Goal: Contribute content: Add original content to the website for others to see

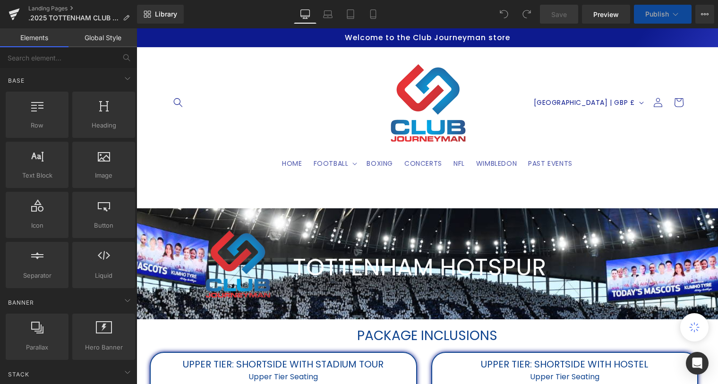
scroll to position [344, 0]
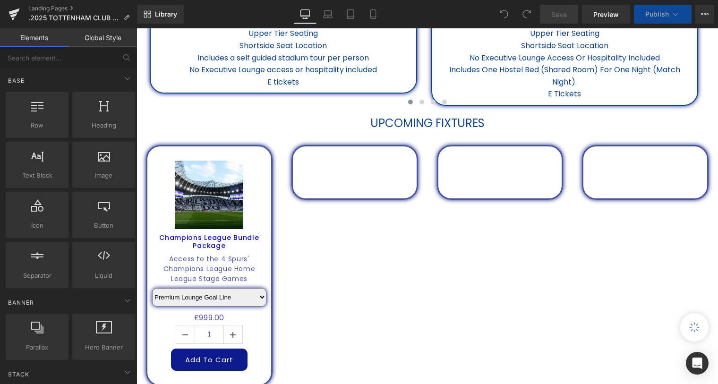
select select "Premium Lounge: Penalty Area"
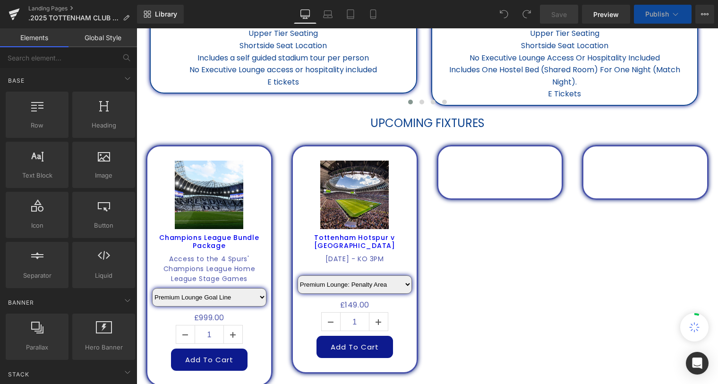
select select "Upper tier: Longside with hostel"
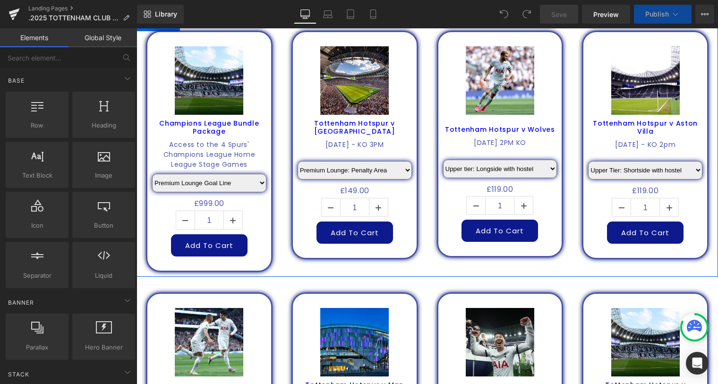
scroll to position [387, 0]
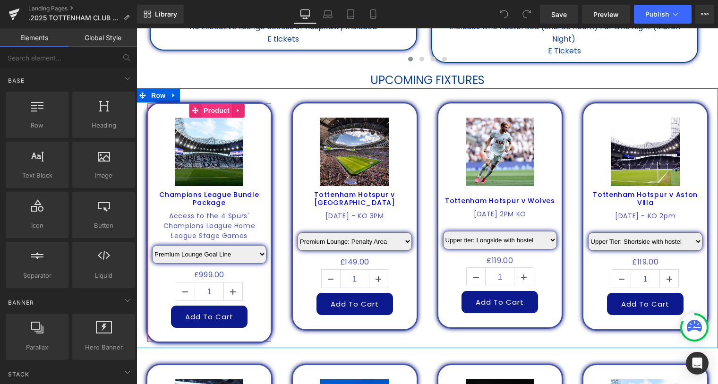
click at [217, 109] on span "Product" at bounding box center [216, 110] width 31 height 14
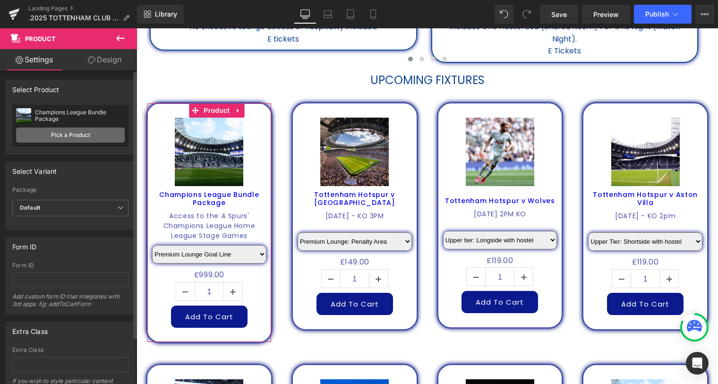
click at [80, 136] on link "Pick a Product" at bounding box center [70, 135] width 109 height 15
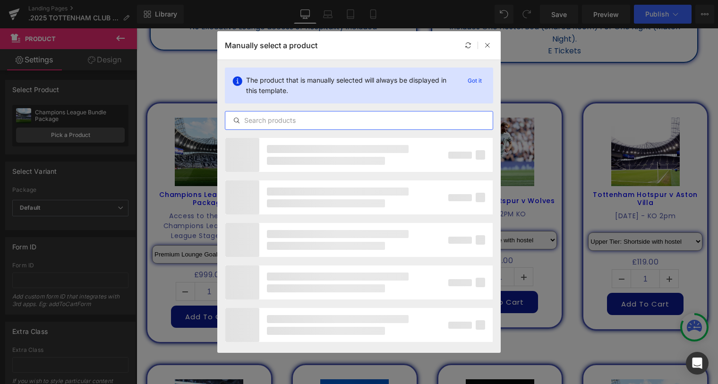
click at [256, 122] on input "text" at bounding box center [358, 120] width 267 height 11
type input "carab"
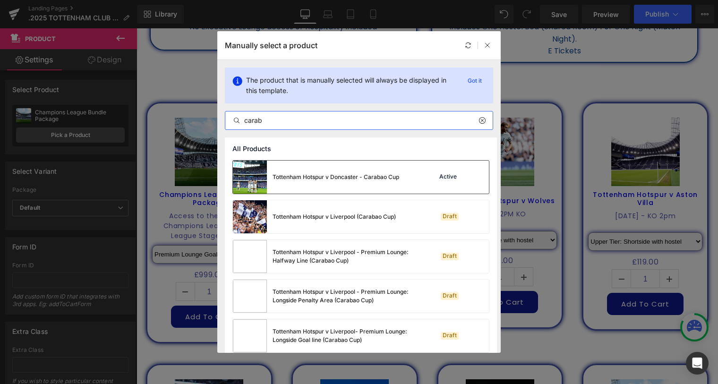
click at [0, 0] on div "Tottenham Hotspur v Doncaster - Carabao Cup" at bounding box center [0, 0] width 0 height 0
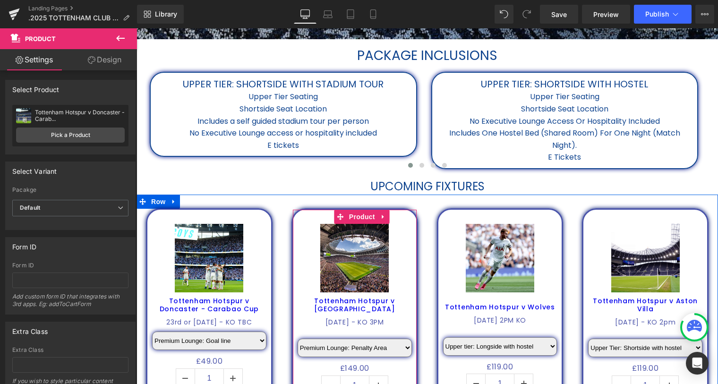
scroll to position [258, 0]
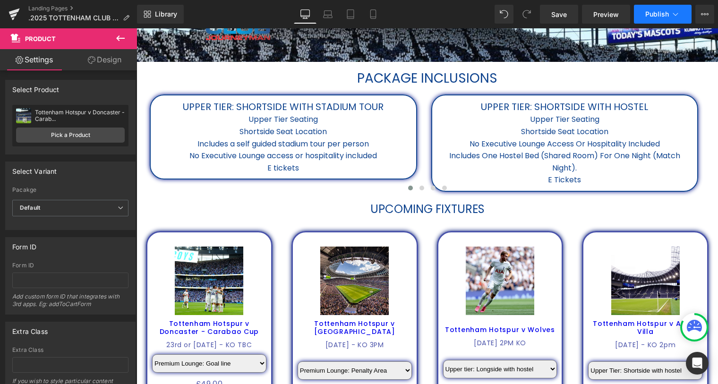
click at [653, 13] on span "Publish" at bounding box center [657, 14] width 24 height 8
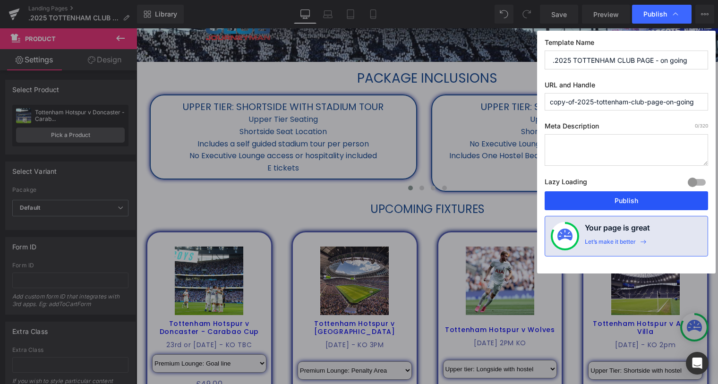
click at [630, 197] on button "Publish" at bounding box center [626, 200] width 163 height 19
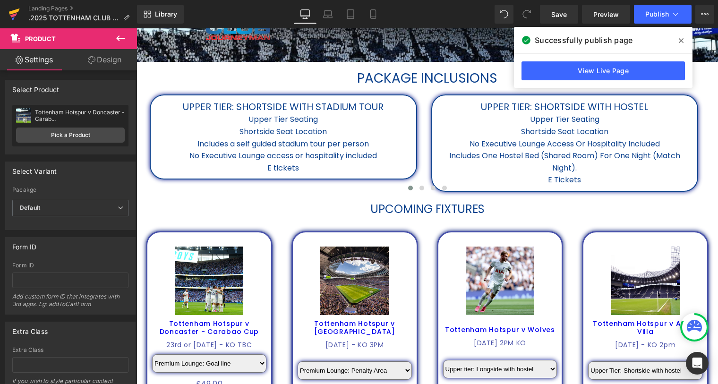
click at [15, 11] on icon at bounding box center [14, 12] width 11 height 6
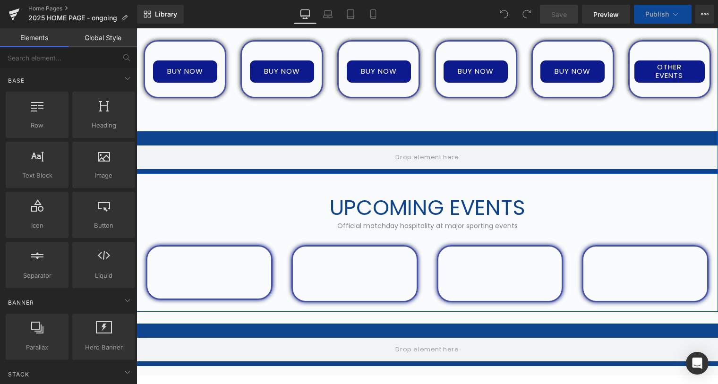
scroll to position [816, 0]
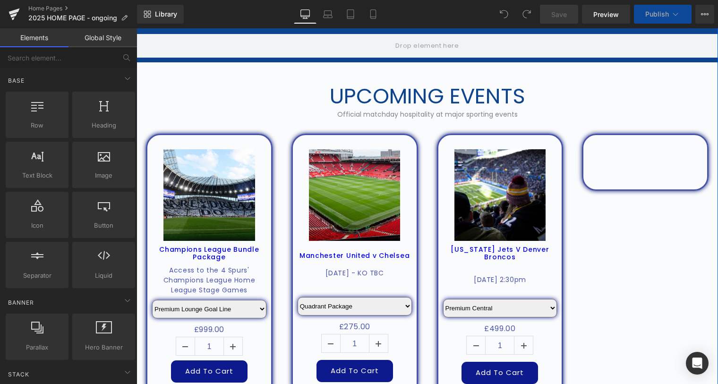
select select "Premium Lounge: Penalty Area"
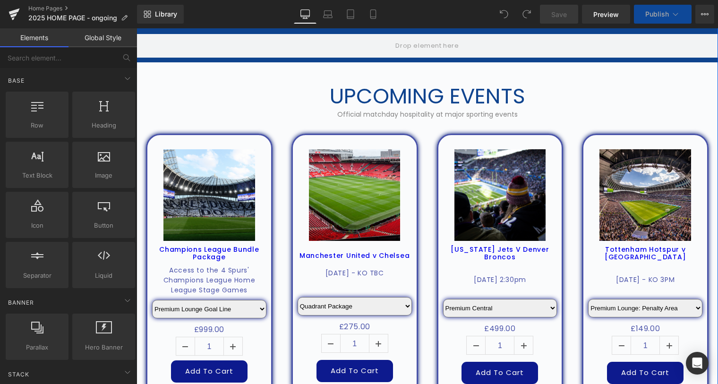
scroll to position [1031, 0]
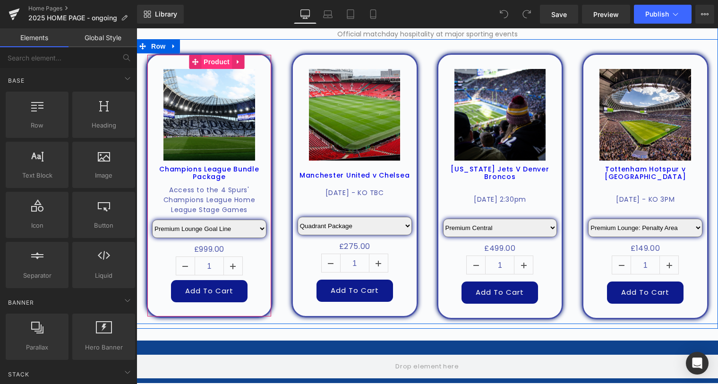
click at [212, 59] on span "Product" at bounding box center [216, 62] width 31 height 14
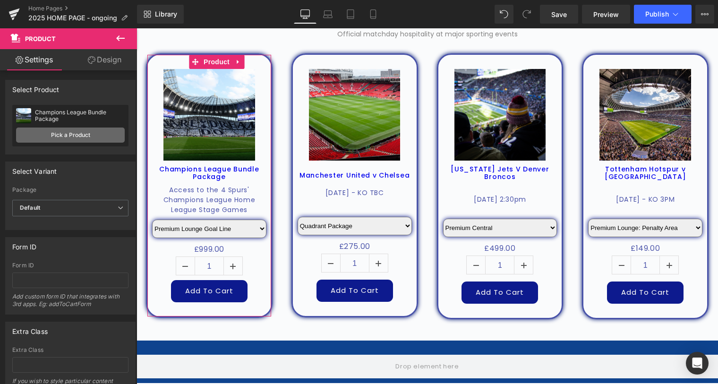
click at [46, 132] on link "Pick a Product" at bounding box center [70, 135] width 109 height 15
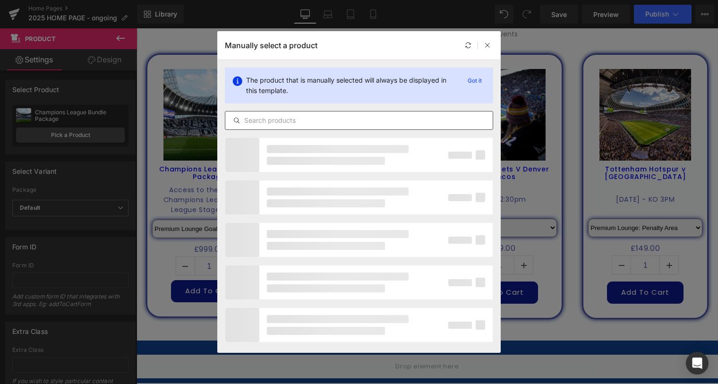
click at [0, 0] on input "text" at bounding box center [0, 0] width 0 height 0
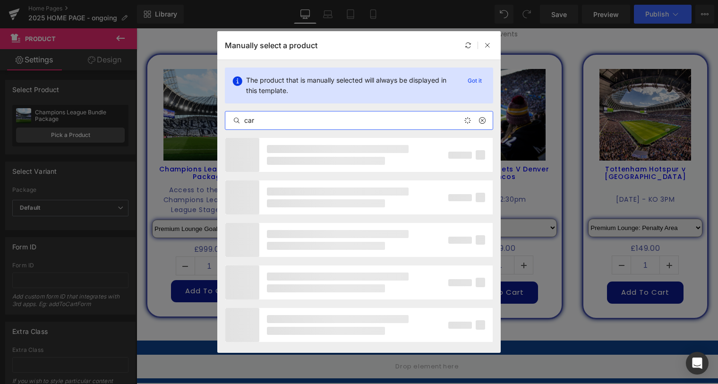
type input "cara"
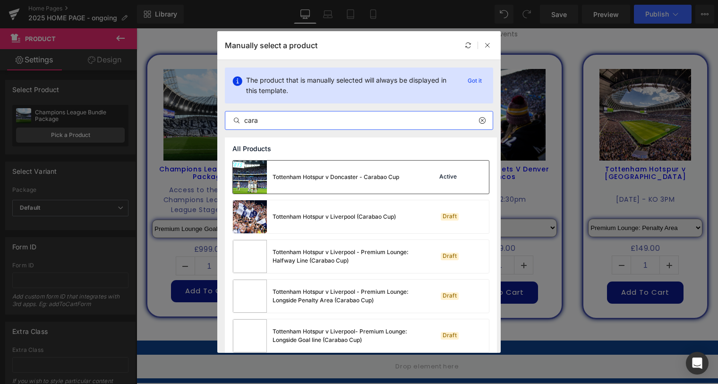
click at [359, 172] on div "Tottenham Hotspur v Doncaster - Carabao Cup" at bounding box center [316, 177] width 166 height 33
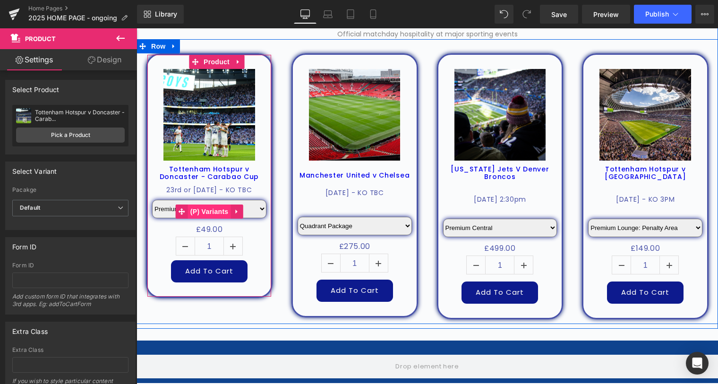
click at [206, 218] on span "(P) Variants" at bounding box center [209, 212] width 43 height 14
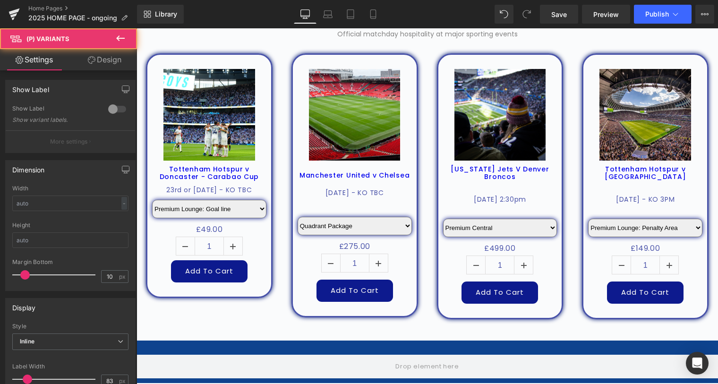
click at [110, 58] on link "Design" at bounding box center [104, 59] width 69 height 21
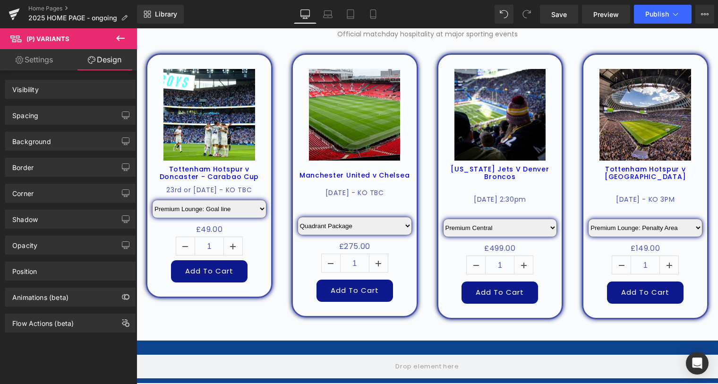
click at [53, 115] on div "Spacing" at bounding box center [70, 115] width 129 height 18
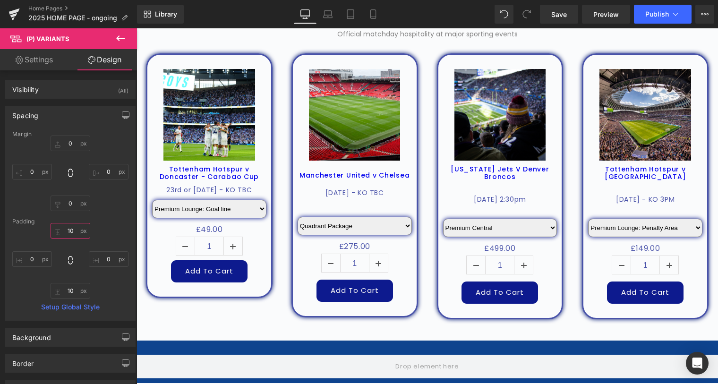
click at [66, 231] on input "text" at bounding box center [71, 231] width 40 height 16
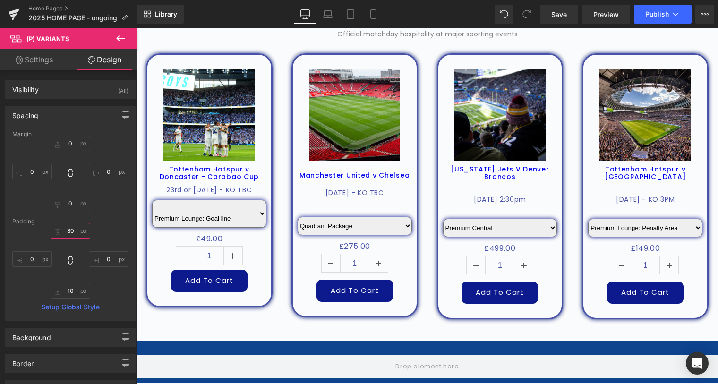
type input "3"
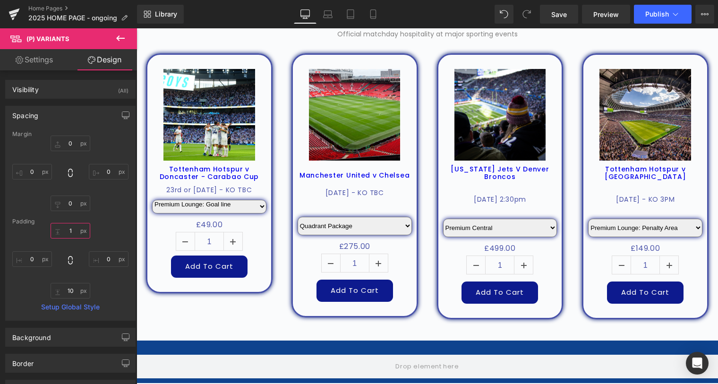
type input "10"
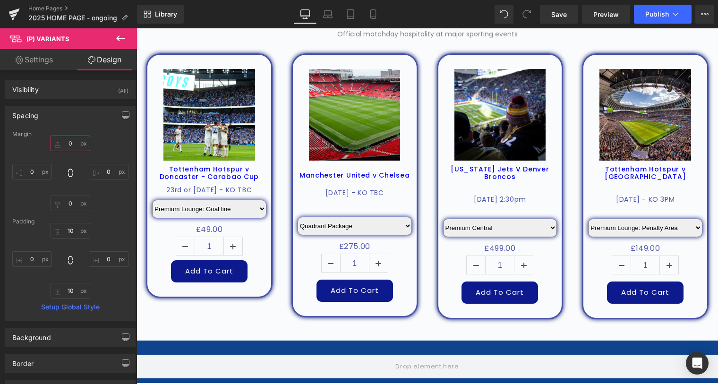
click at [74, 139] on input "text" at bounding box center [71, 144] width 40 height 16
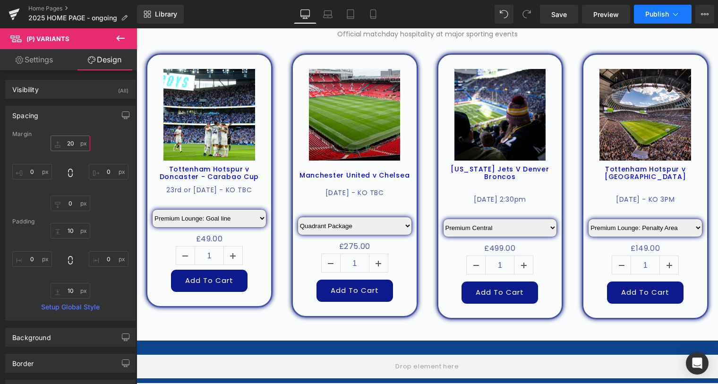
type input "20"
click at [667, 14] on span "Publish" at bounding box center [657, 14] width 24 height 8
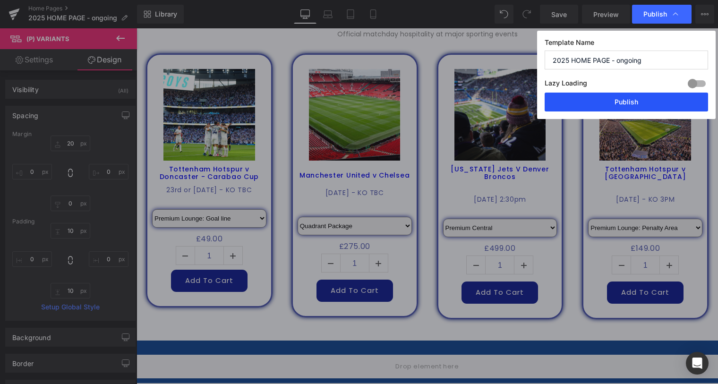
click at [637, 103] on button "Publish" at bounding box center [626, 102] width 163 height 19
